Goal: Task Accomplishment & Management: Complete application form

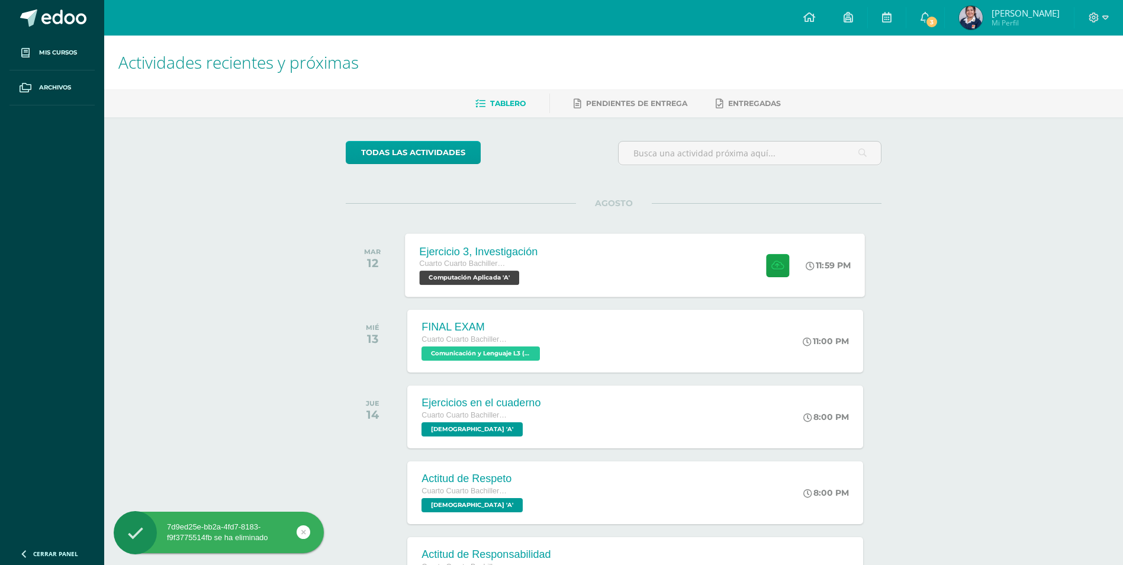
click at [565, 266] on div "Ejercicio 3, Investigación Cuarto Cuarto Bachillerato en Ciencias y Letras con …" at bounding box center [635, 264] width 460 height 63
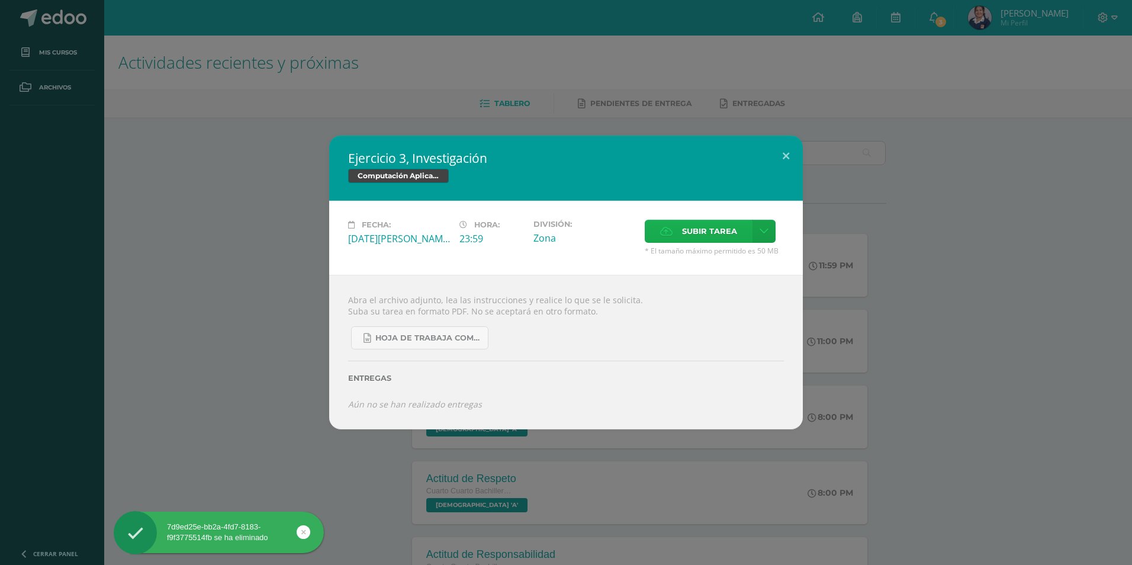
click at [702, 240] on span "Subir tarea" at bounding box center [709, 231] width 55 height 22
click at [0, 0] on input "Subir tarea" at bounding box center [0, 0] width 0 height 0
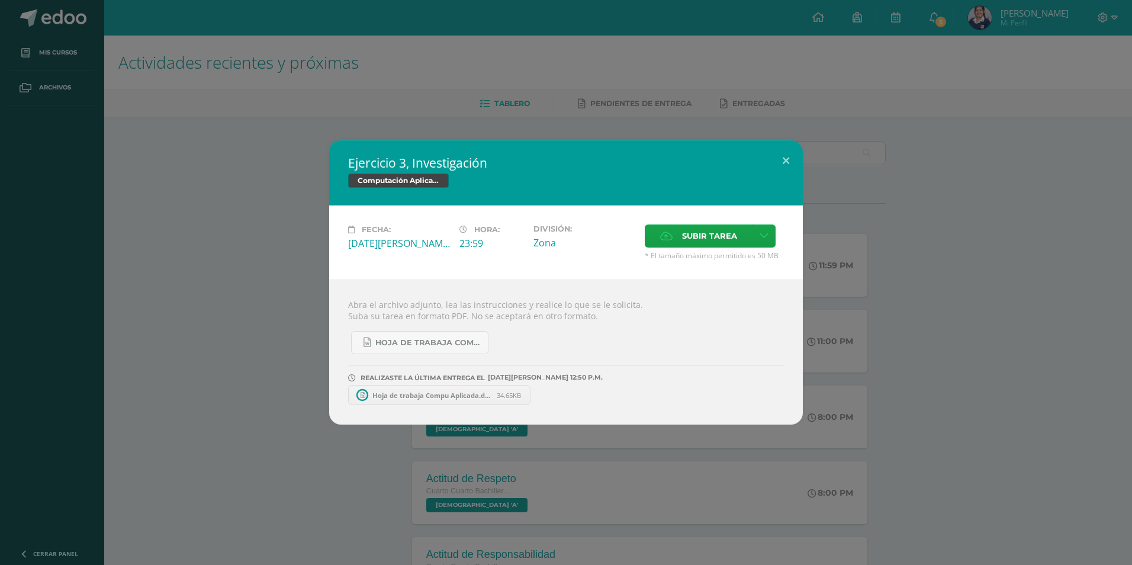
click at [447, 399] on link "Hoja de trabaja Compu Aplicada.docx 34.65KB" at bounding box center [439, 395] width 182 height 20
click at [532, 399] on span at bounding box center [531, 394] width 20 height 13
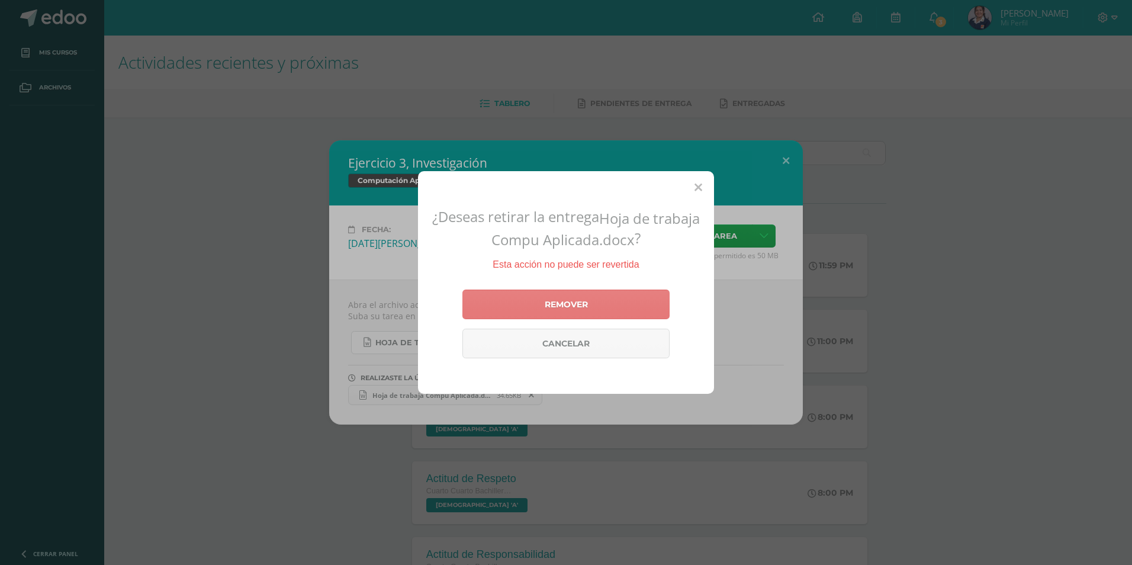
click at [576, 302] on link "Remover" at bounding box center [565, 304] width 207 height 30
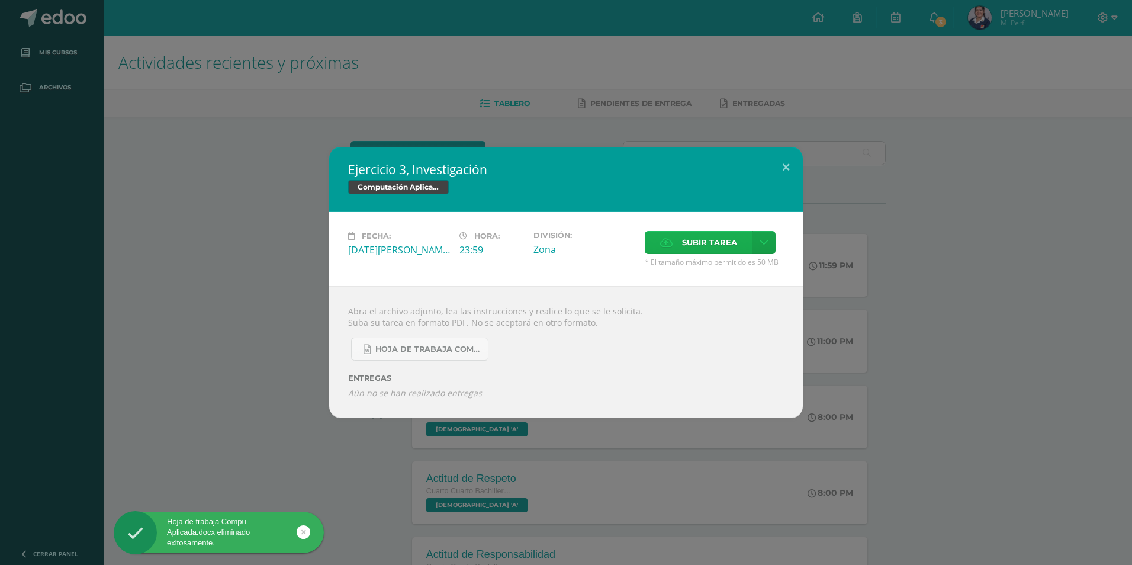
click at [660, 245] on icon at bounding box center [666, 243] width 12 height 8
click at [0, 0] on input "Subir tarea" at bounding box center [0, 0] width 0 height 0
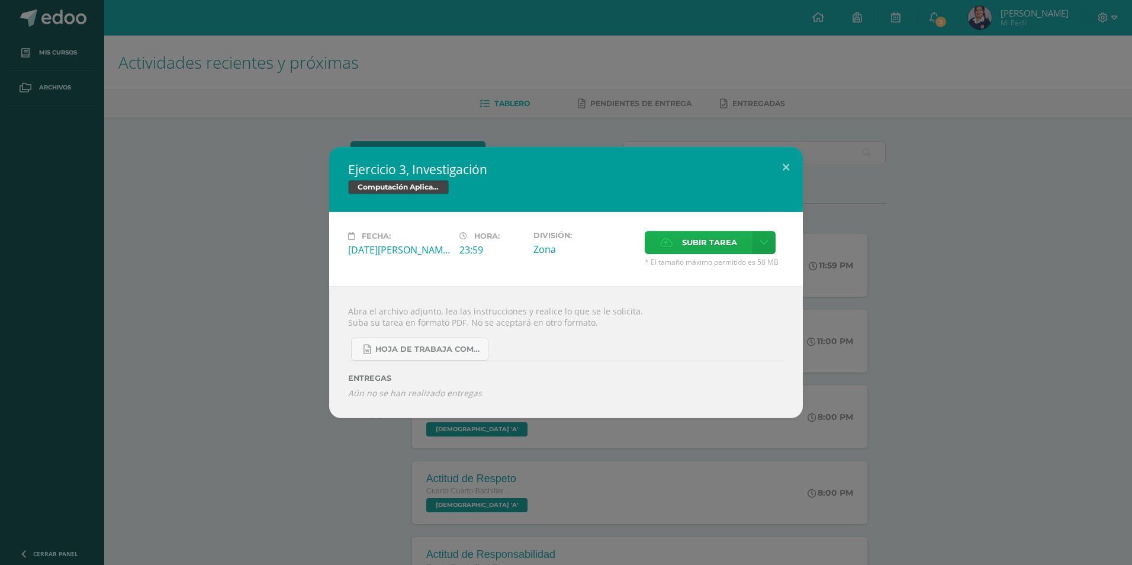
click at [710, 243] on span "Subir tarea" at bounding box center [709, 242] width 55 height 22
click at [0, 0] on input "Subir tarea" at bounding box center [0, 0] width 0 height 0
click at [720, 252] on span "Subir tarea" at bounding box center [709, 242] width 55 height 22
click at [0, 0] on input "Subir tarea" at bounding box center [0, 0] width 0 height 0
